Goal: Information Seeking & Learning: Learn about a topic

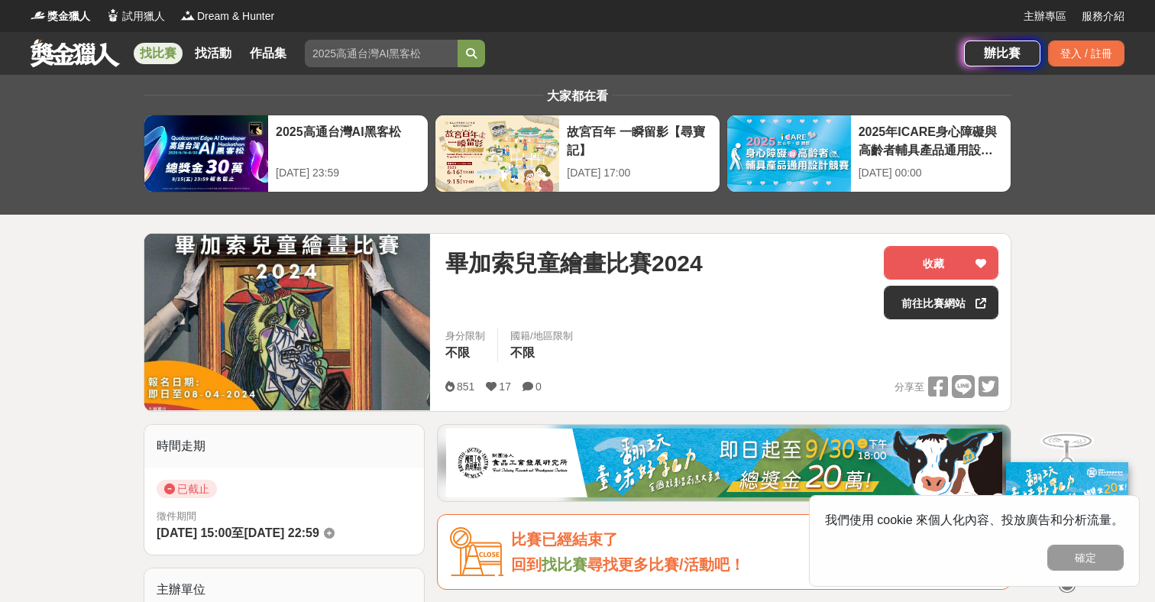
click at [152, 57] on link "找比賽" at bounding box center [158, 53] width 49 height 21
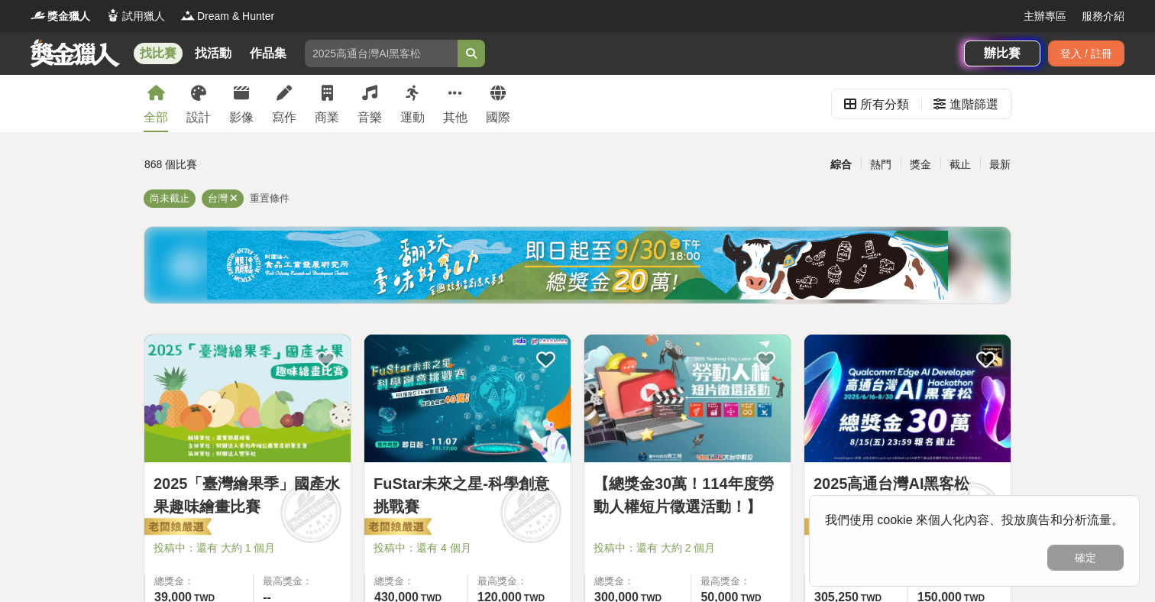
click at [277, 196] on span "重置條件" at bounding box center [270, 198] width 40 height 11
click at [264, 198] on span "重置條件" at bounding box center [270, 198] width 40 height 11
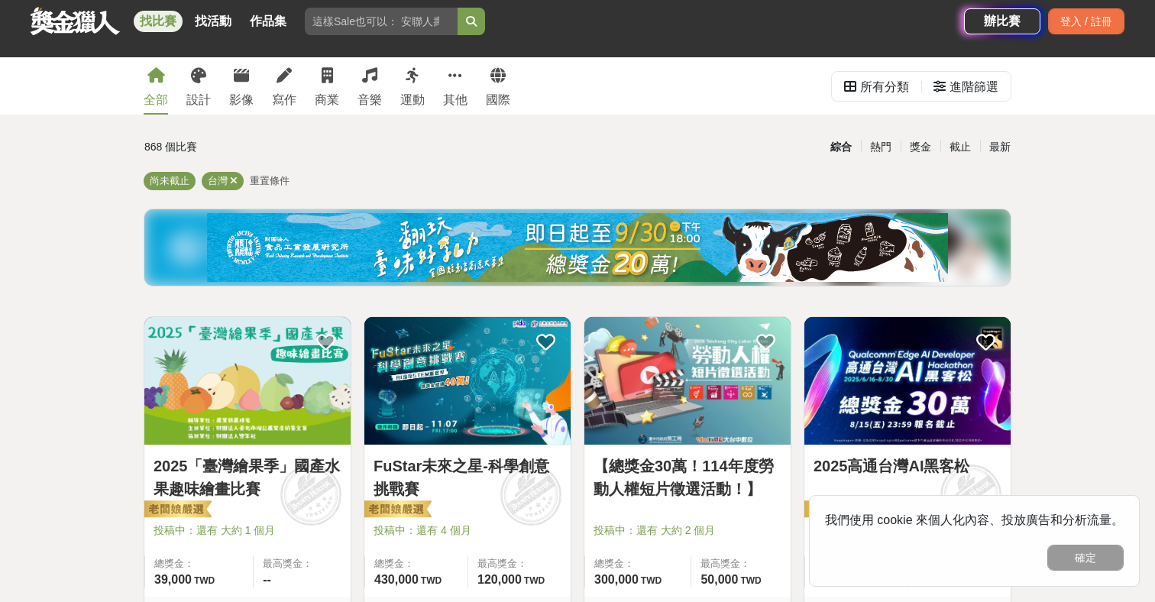
scroll to position [387, 0]
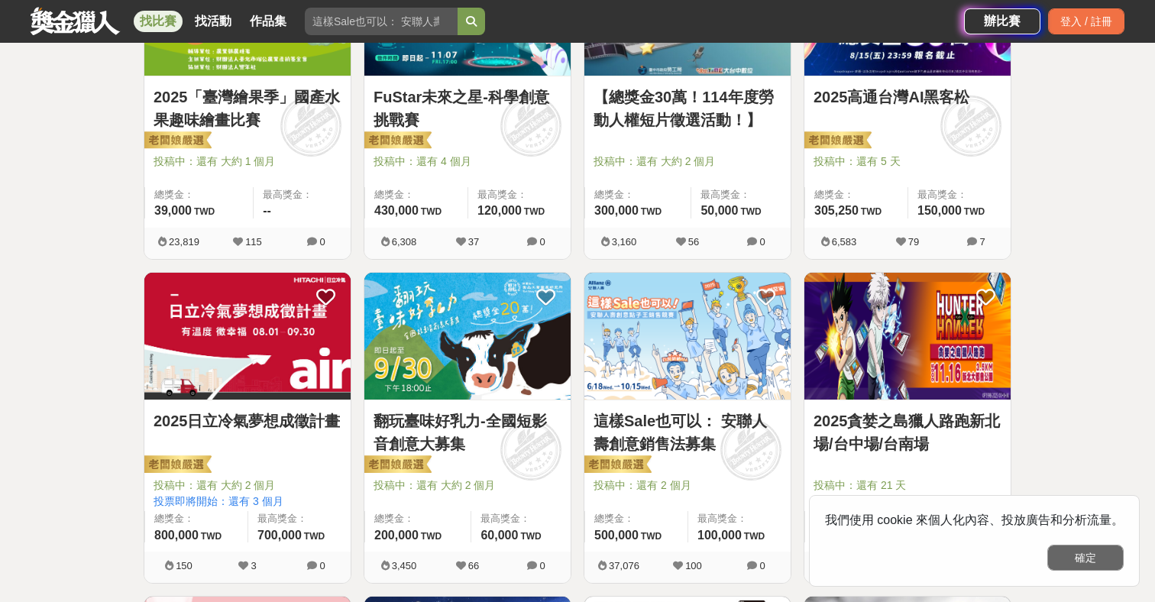
click at [1077, 557] on button "確定" at bounding box center [1085, 558] width 76 height 26
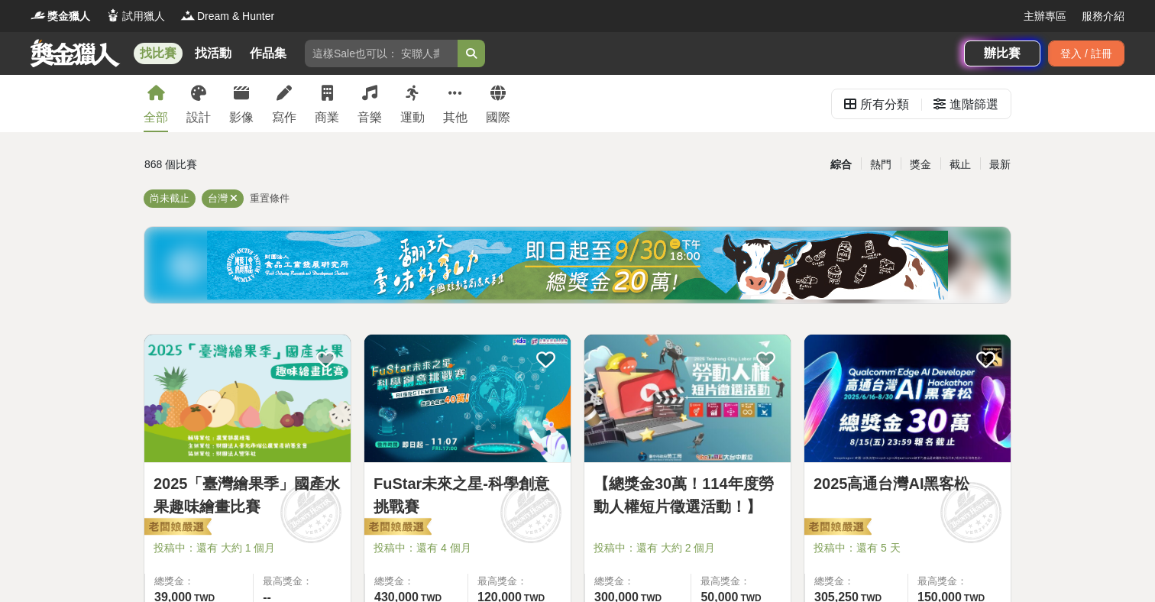
scroll to position [0, 0]
click at [265, 199] on span "重置條件" at bounding box center [270, 198] width 40 height 11
click at [235, 198] on icon at bounding box center [234, 198] width 8 height 10
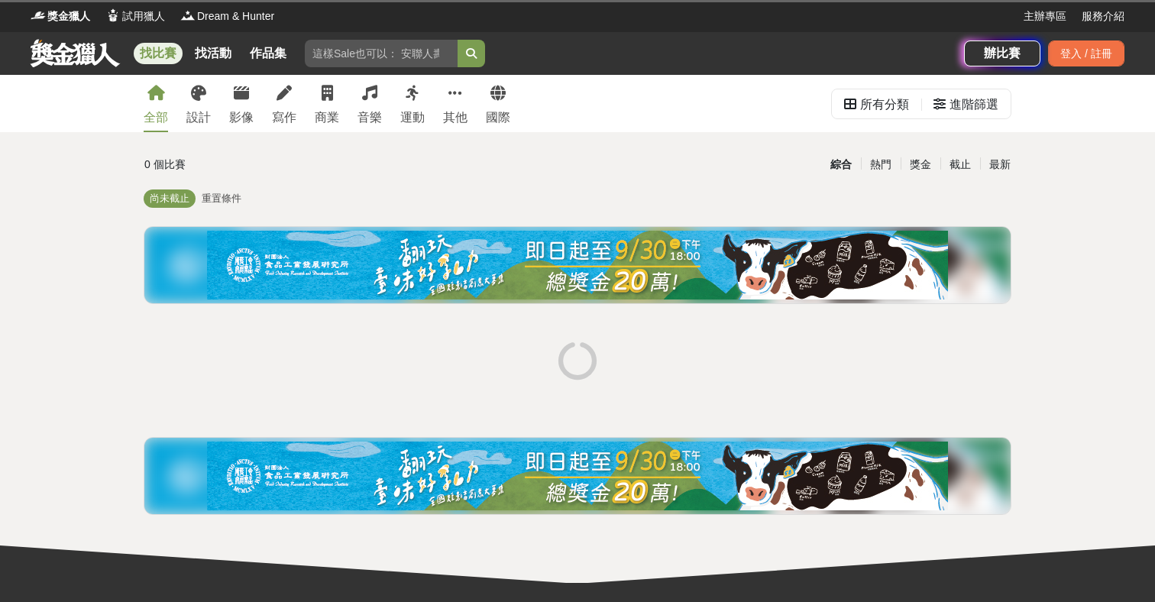
click at [213, 199] on span "重置條件" at bounding box center [222, 198] width 40 height 11
click at [264, 196] on span "重置條件" at bounding box center [270, 198] width 40 height 11
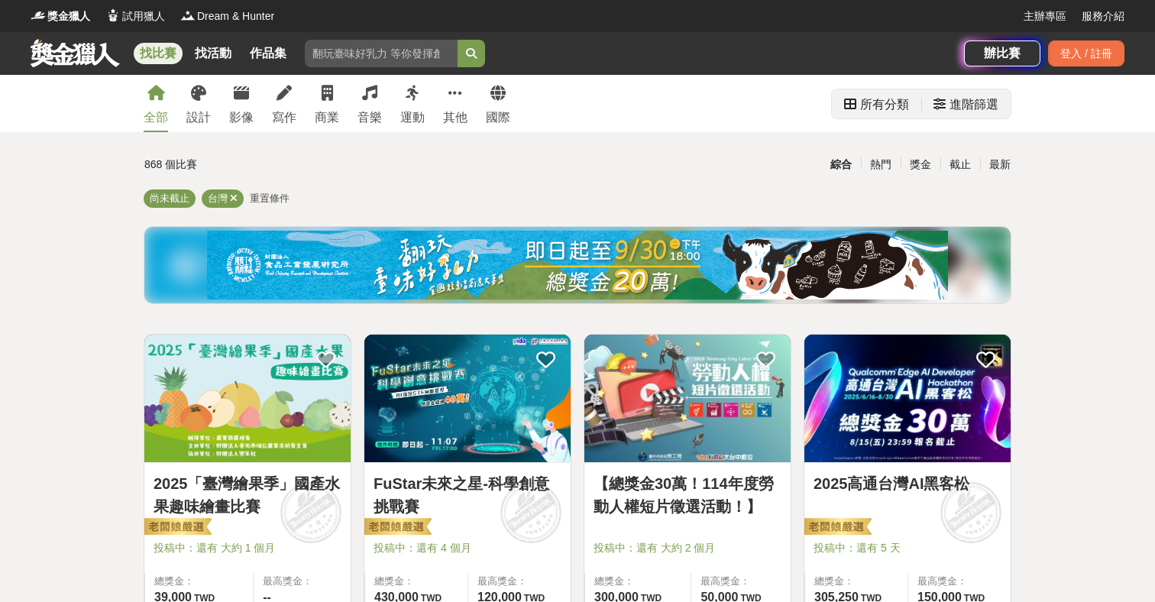
click at [869, 102] on div "所有分類" at bounding box center [884, 104] width 49 height 31
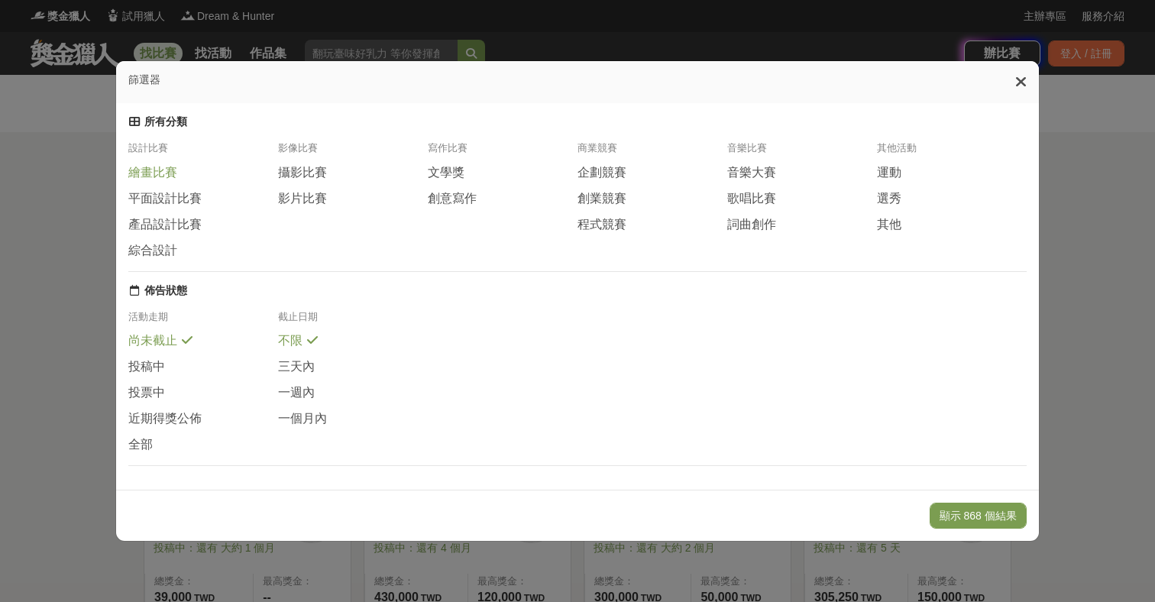
click at [157, 176] on span "繪畫比賽" at bounding box center [152, 173] width 49 height 16
click at [984, 513] on button "顯示 118 個結果" at bounding box center [978, 516] width 97 height 26
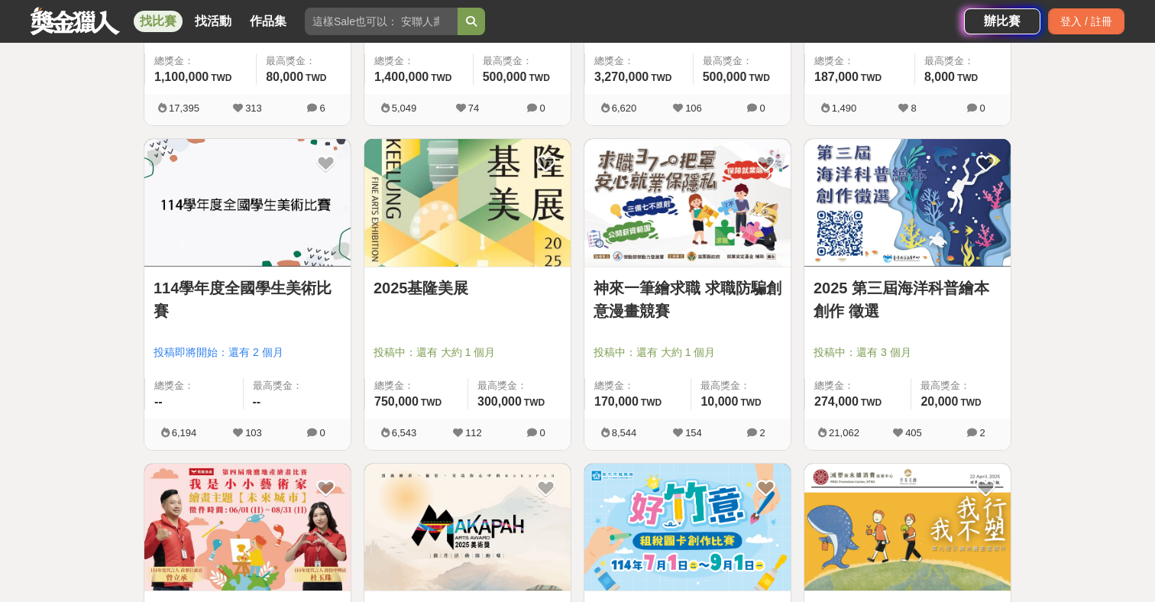
scroll to position [1169, 0]
click at [229, 235] on img at bounding box center [247, 203] width 206 height 128
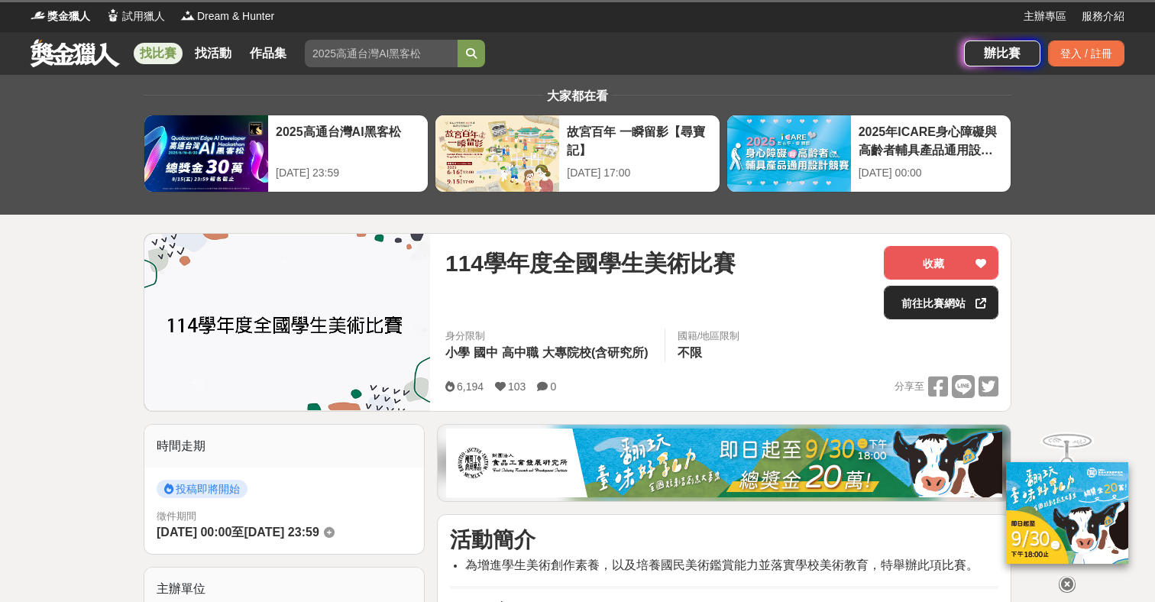
click at [925, 304] on link "前往比賽網站" at bounding box center [941, 303] width 115 height 34
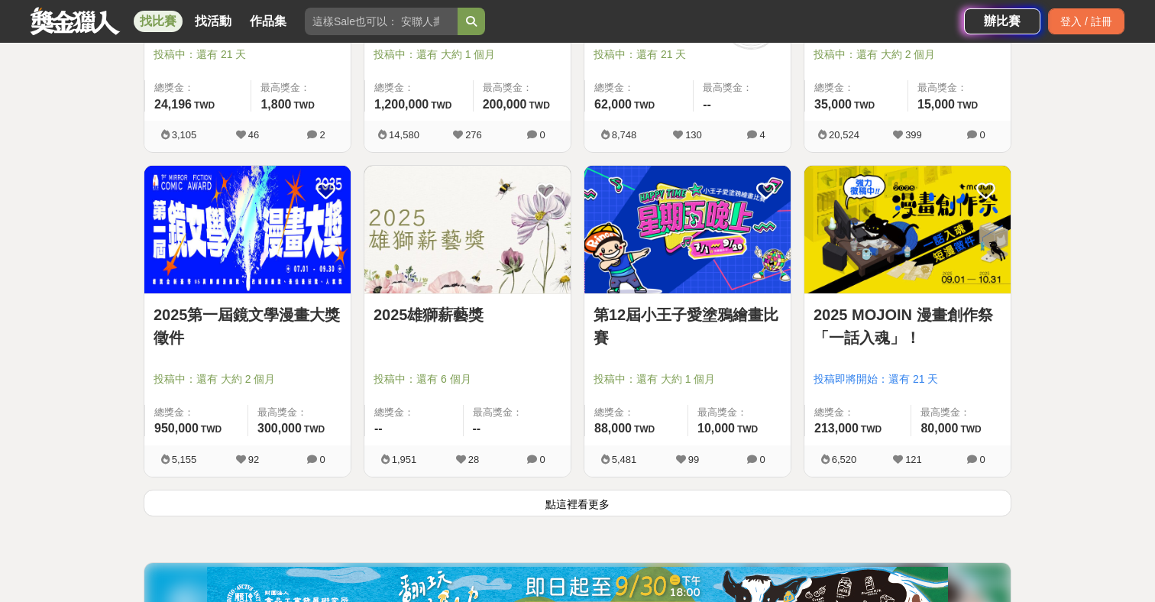
scroll to position [1792, 0]
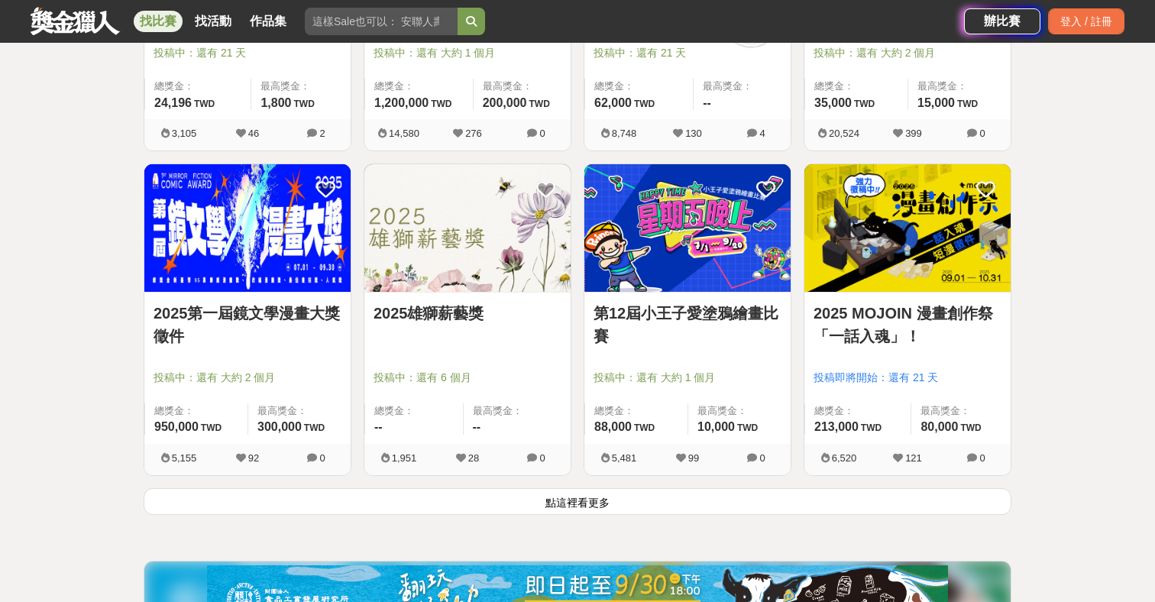
click at [571, 508] on button "點這裡看更多" at bounding box center [578, 501] width 868 height 27
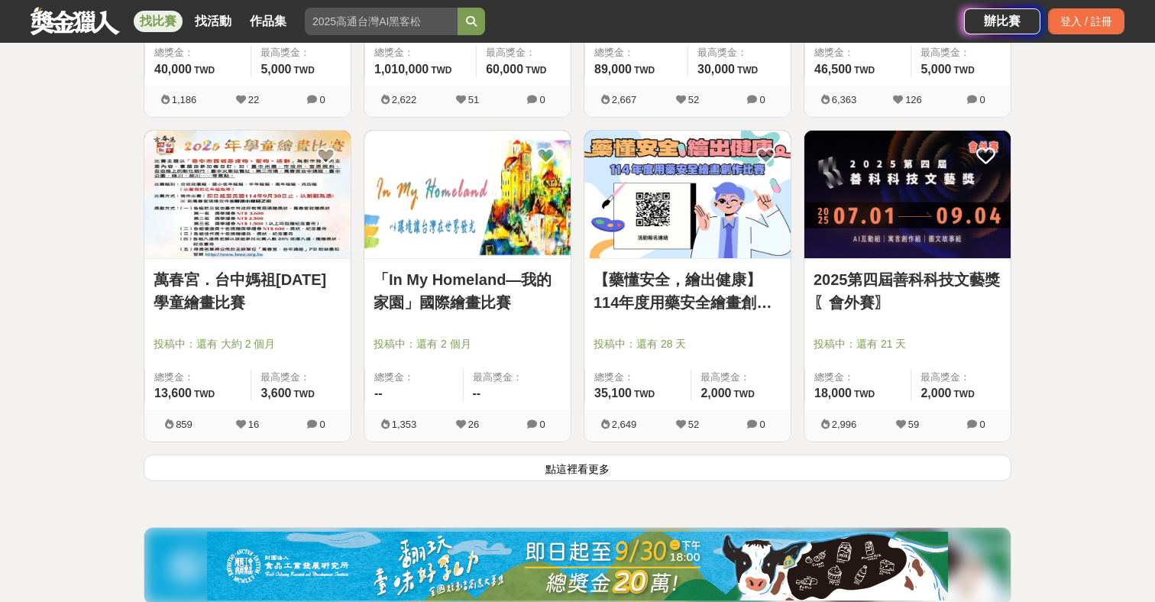
scroll to position [3772, 0]
click at [574, 471] on button "點這裡看更多" at bounding box center [578, 468] width 868 height 27
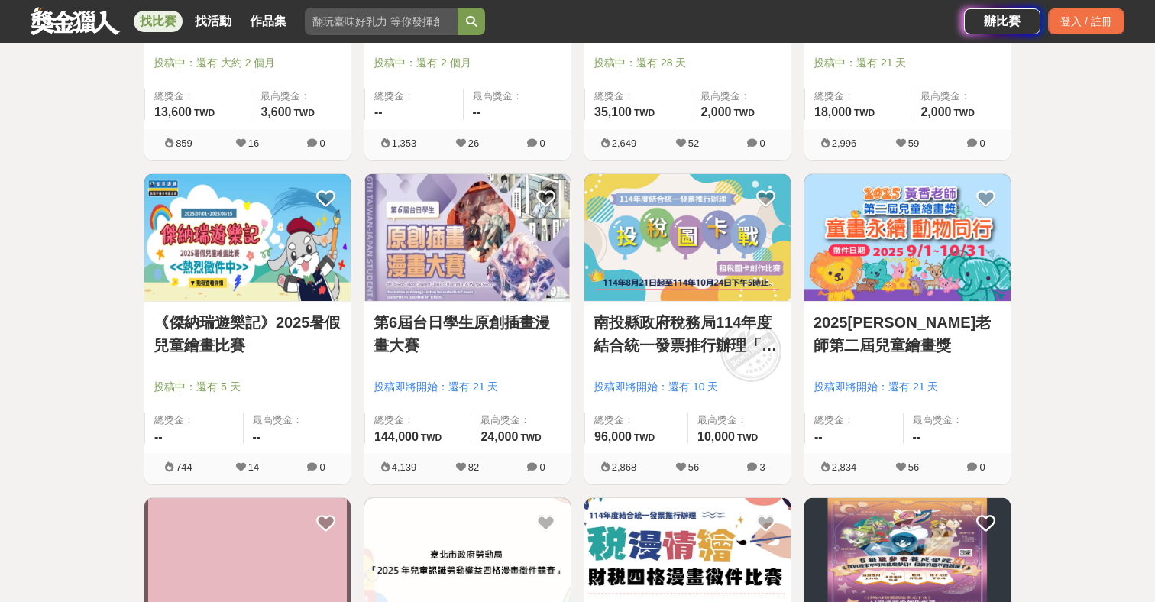
scroll to position [4053, 0]
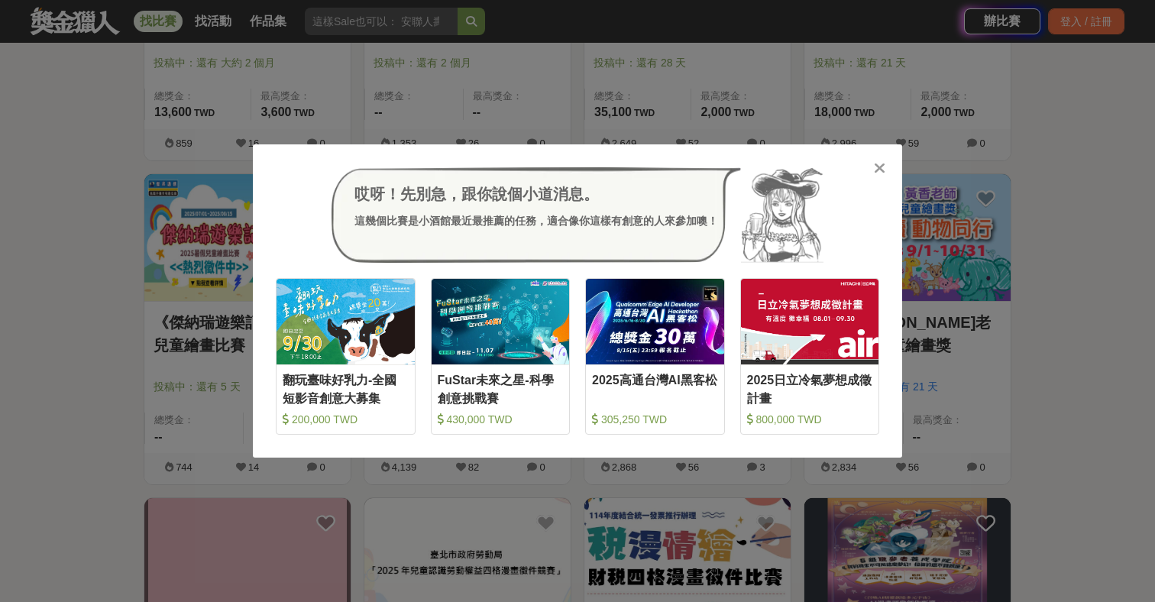
click at [885, 155] on div "哎呀！先別急，跟你說個小道消息。 這幾個比賽是小酒館最近最推薦的任務，適合像你這樣有創意的人來參加噢！ 收藏 翻玩臺味好乳力-全國短影音創意大募集 200,0…" at bounding box center [577, 301] width 649 height 314
click at [879, 165] on icon at bounding box center [879, 167] width 11 height 15
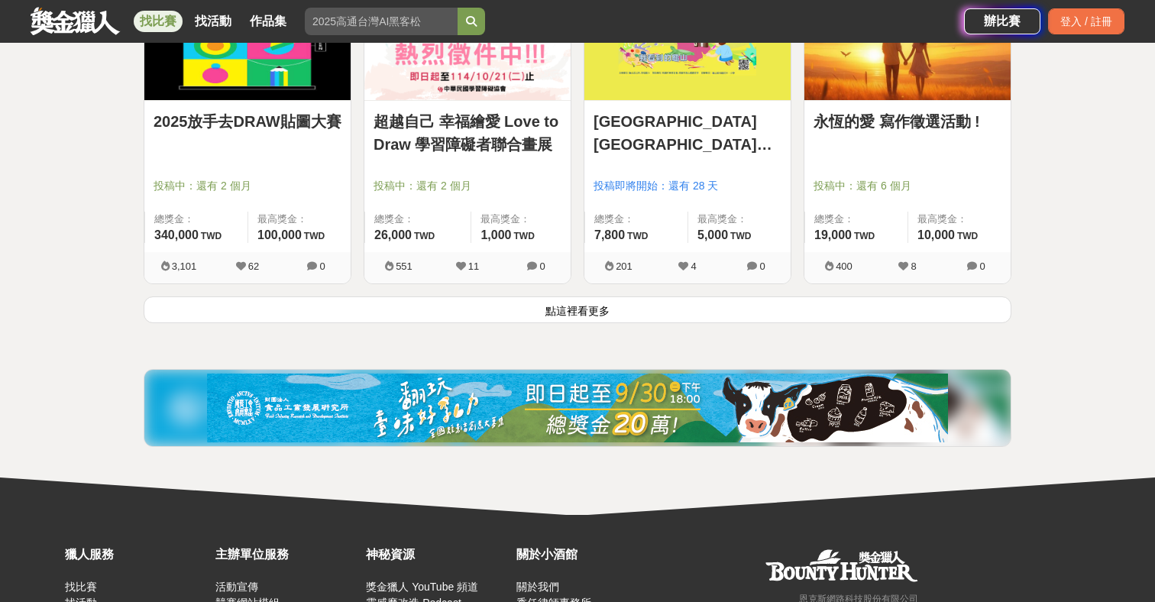
scroll to position [5878, 0]
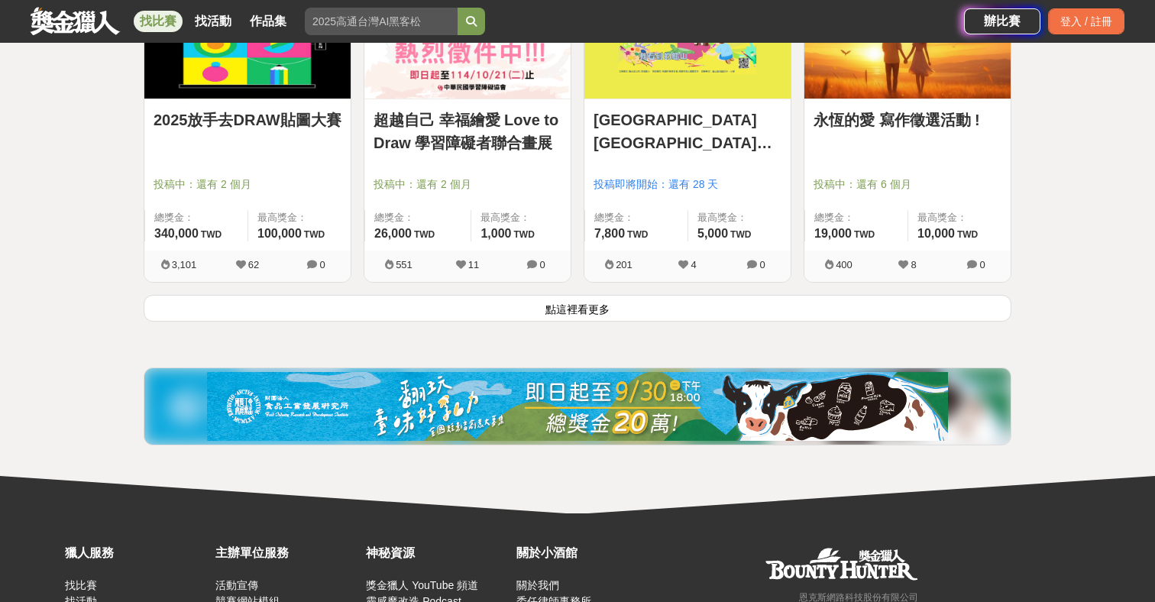
click at [565, 312] on button "點這裡看更多" at bounding box center [578, 308] width 868 height 27
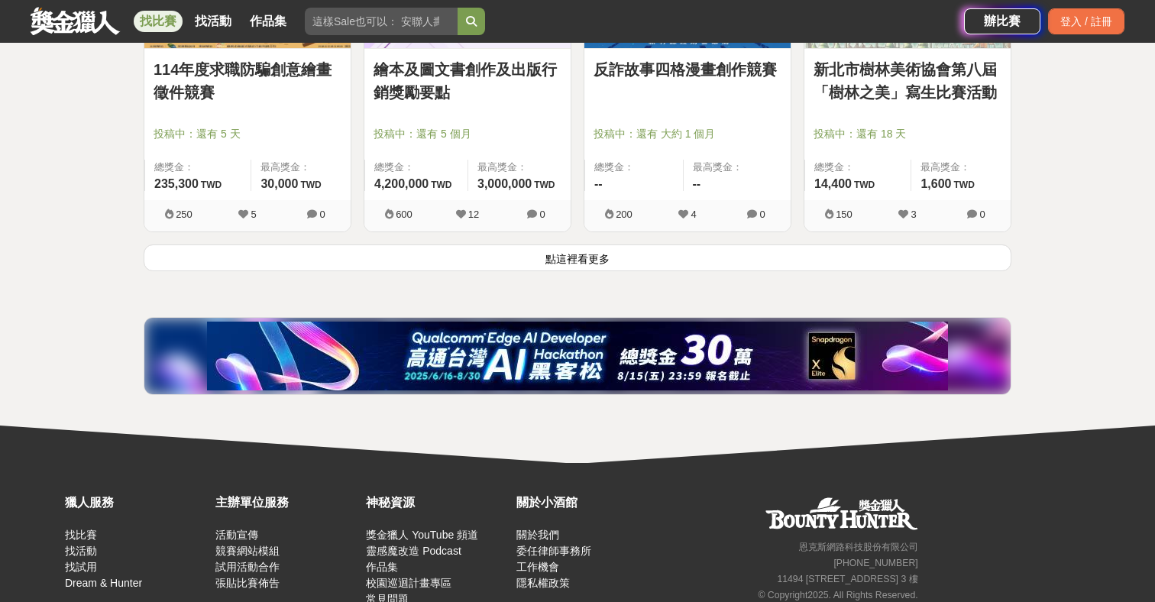
scroll to position [7953, 0]
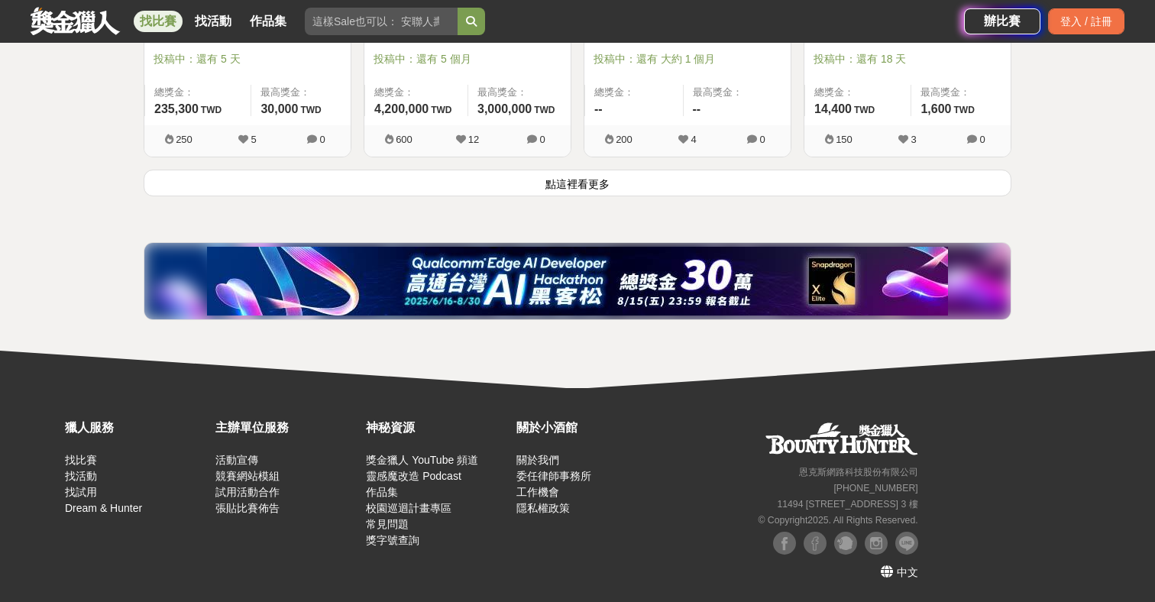
click at [582, 185] on button "點這裡看更多" at bounding box center [578, 183] width 868 height 27
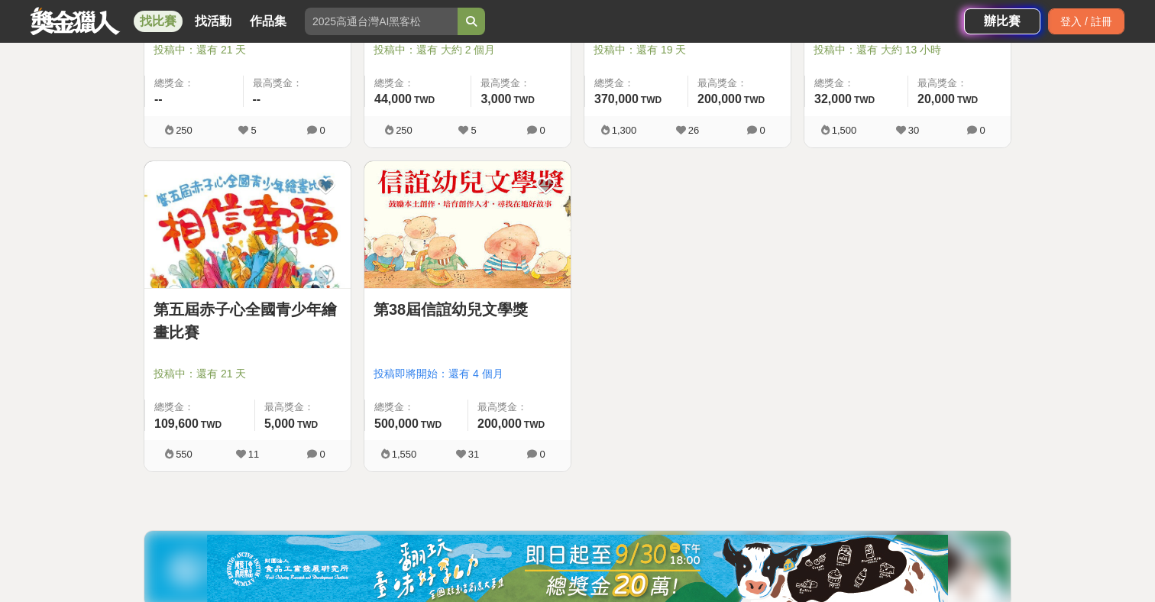
scroll to position [9619, 0]
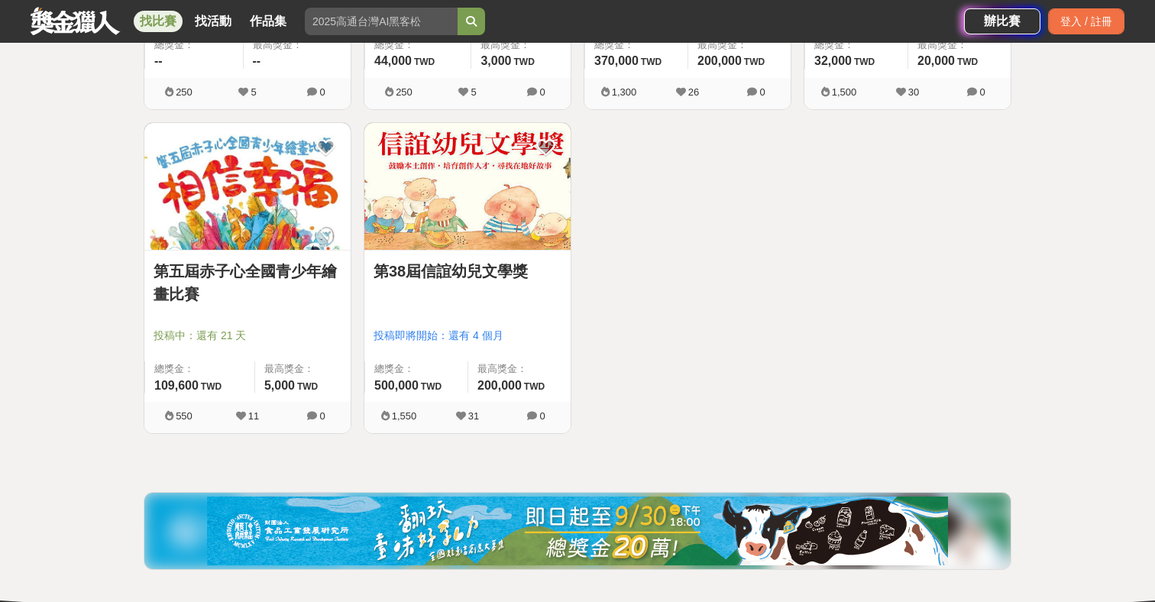
click at [380, 2] on div "找比賽 找活動 作品集" at bounding box center [498, 21] width 934 height 43
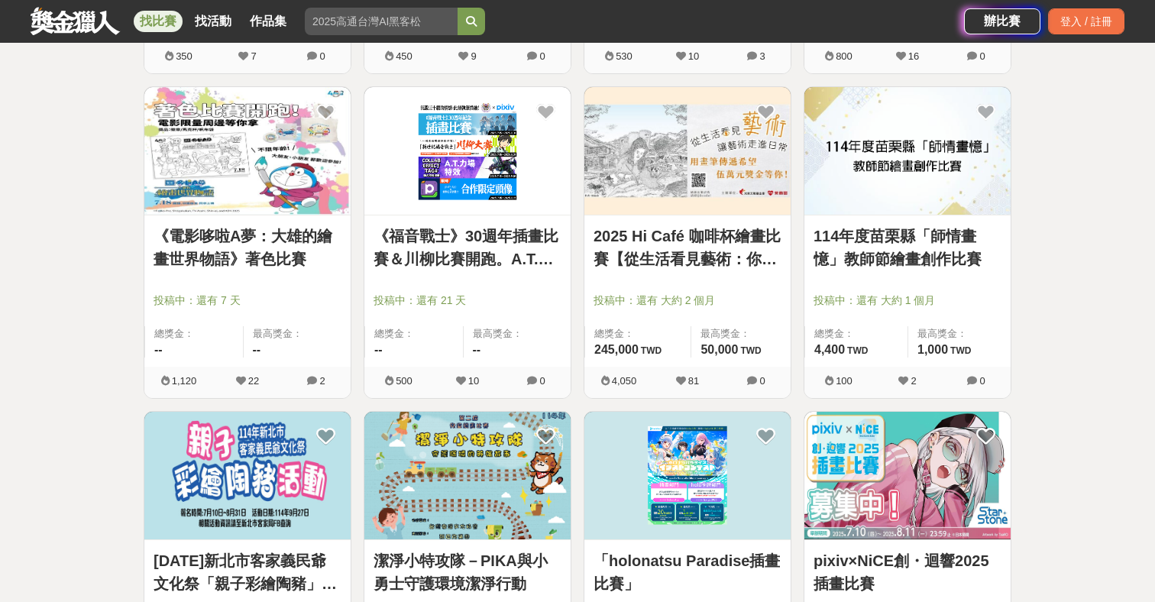
scroll to position [8994, 0]
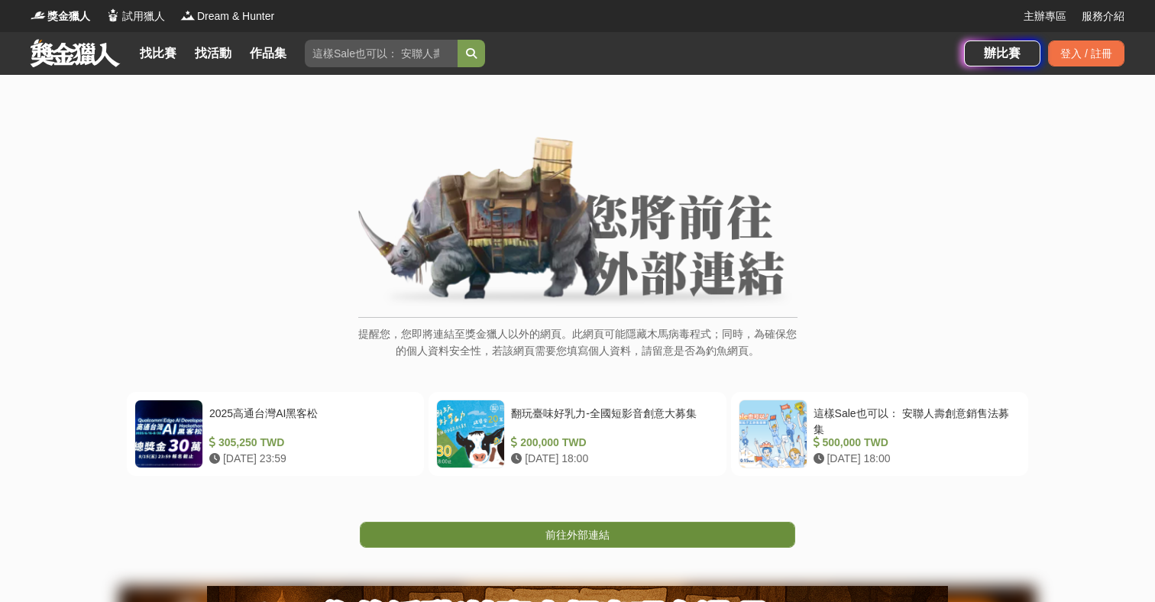
click at [561, 530] on span "前往外部連結" at bounding box center [577, 535] width 64 height 12
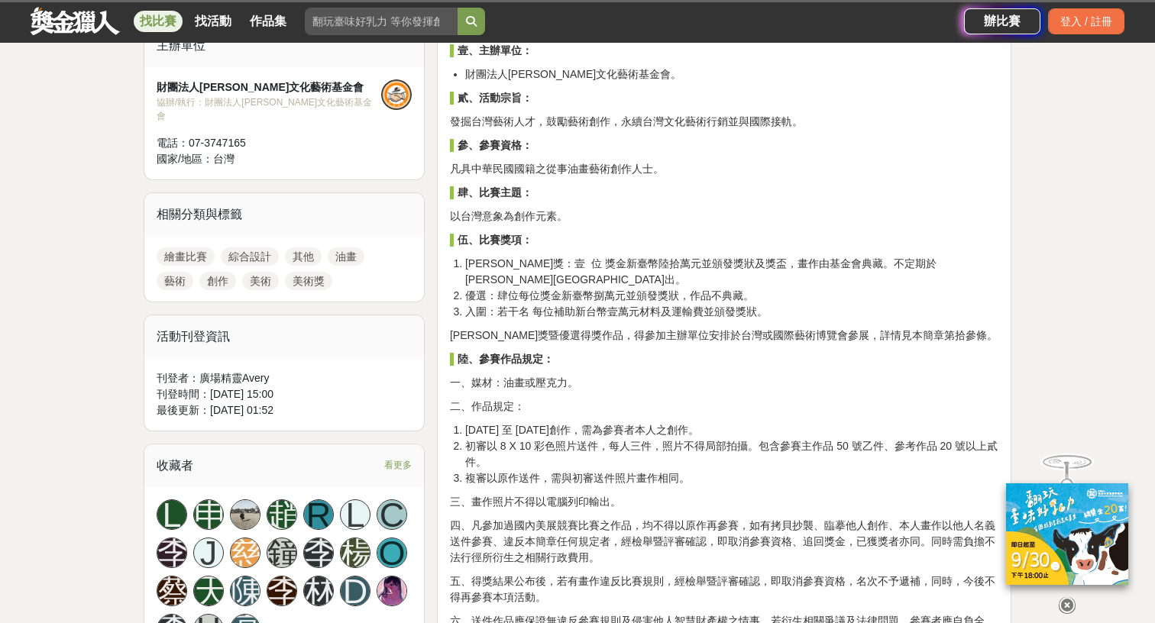
scroll to position [403, 0]
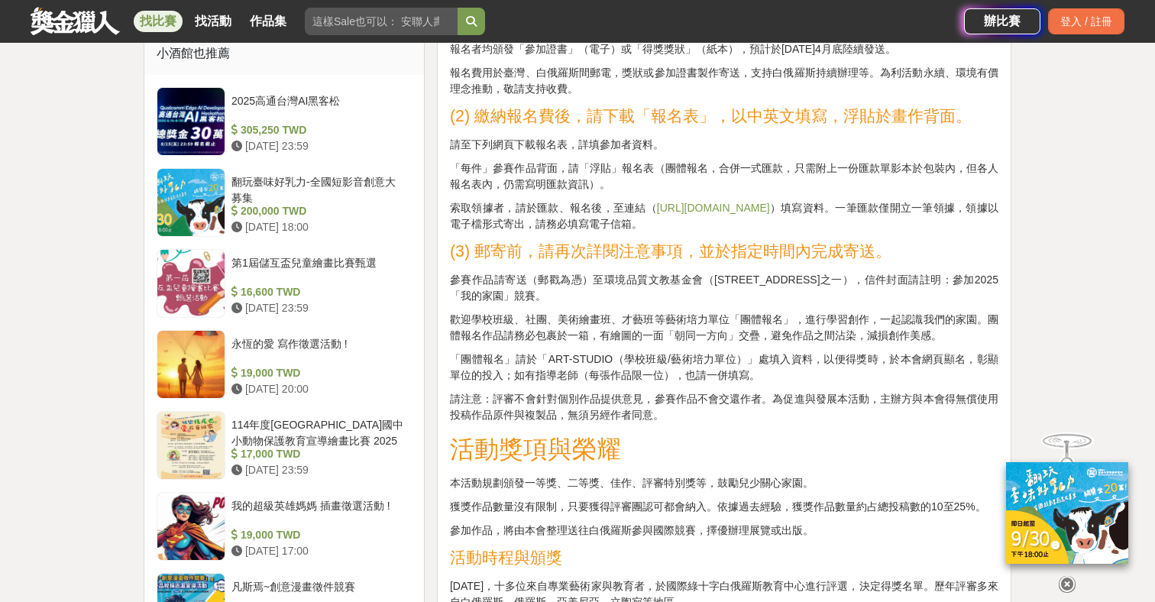
scroll to position [1176, 0]
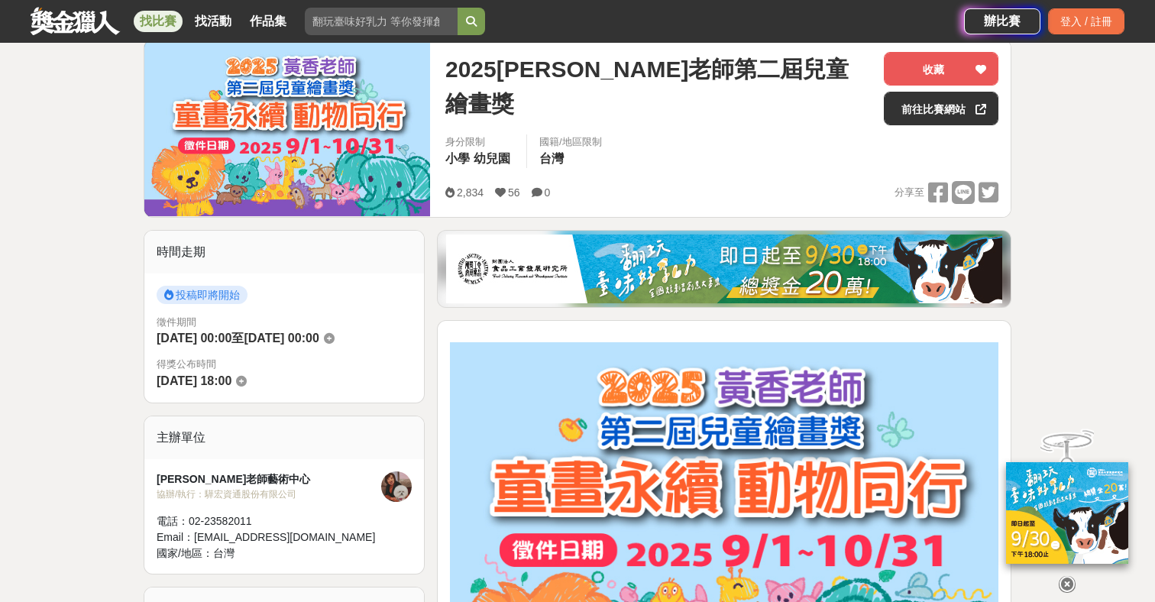
scroll to position [192, 0]
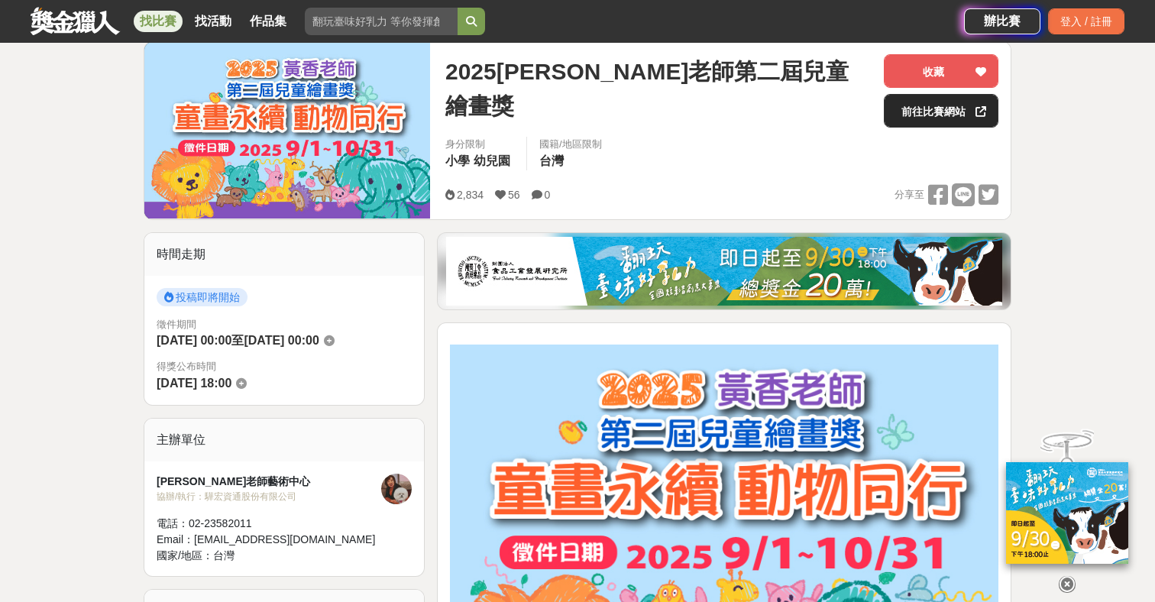
click at [928, 112] on link "前往比賽網站" at bounding box center [941, 111] width 115 height 34
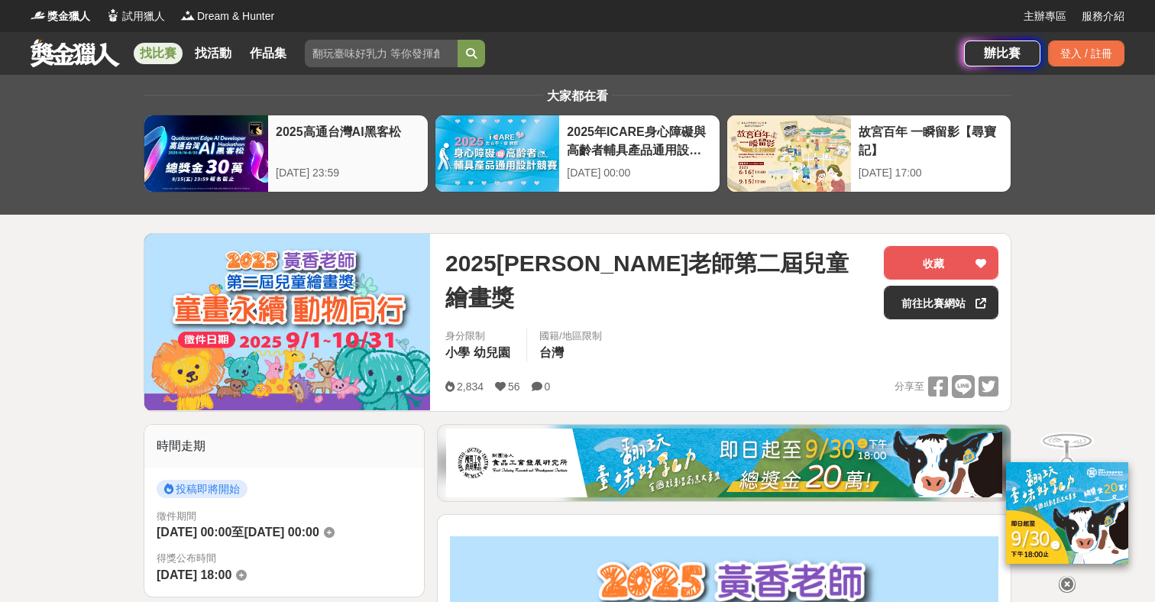
scroll to position [0, 0]
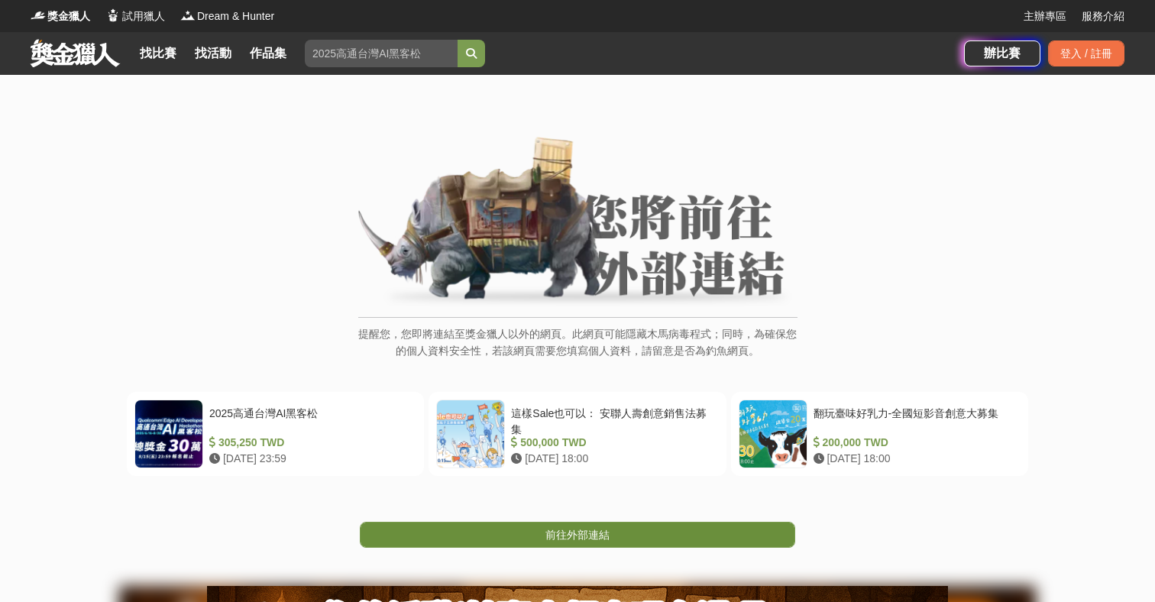
click at [569, 533] on span "前往外部連結" at bounding box center [577, 535] width 64 height 12
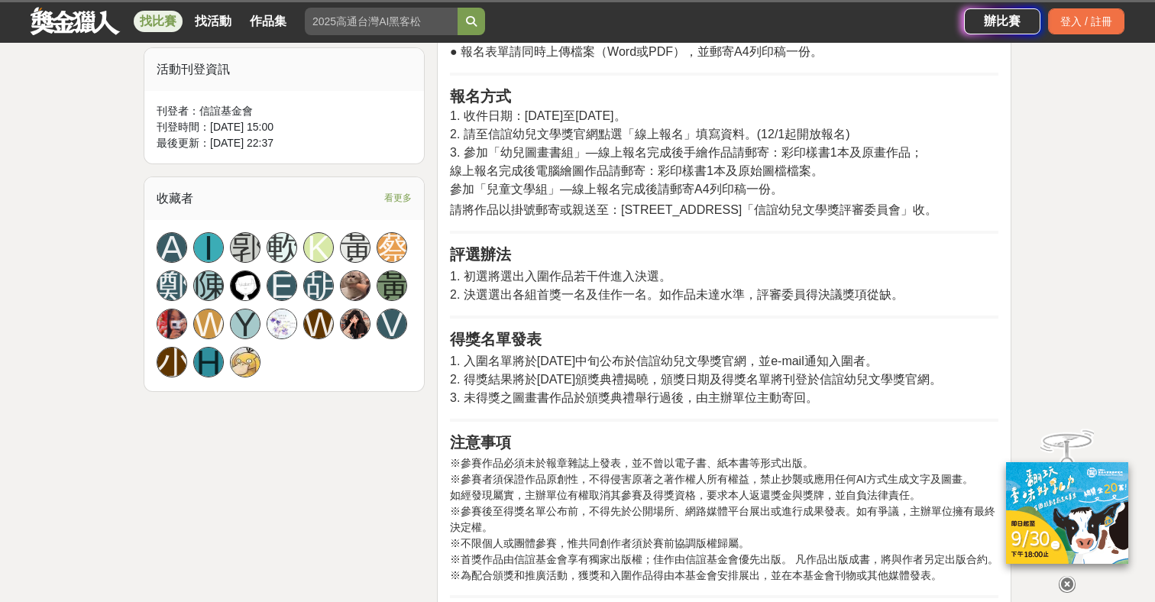
scroll to position [840, 0]
